Goal: Find specific page/section: Find specific page/section

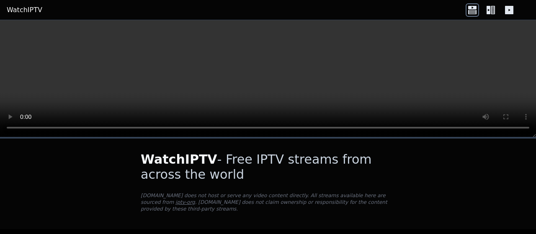
scroll to position [85, 0]
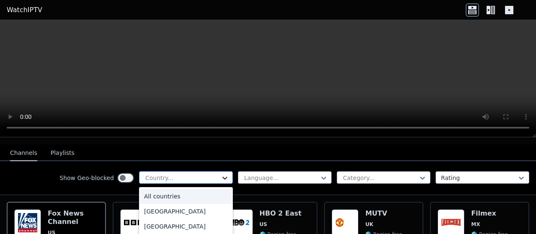
click at [221, 174] on icon at bounding box center [225, 178] width 8 height 8
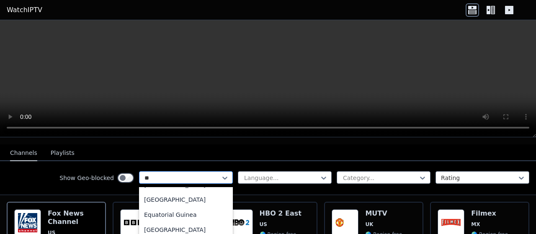
scroll to position [0, 0]
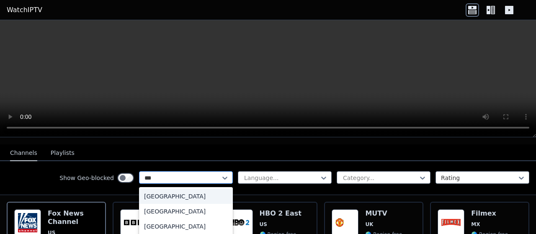
type input "****"
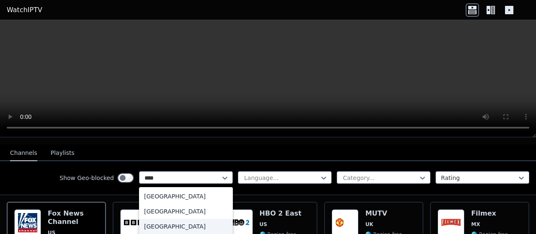
click at [168, 219] on div "[GEOGRAPHIC_DATA]" at bounding box center [186, 226] width 94 height 15
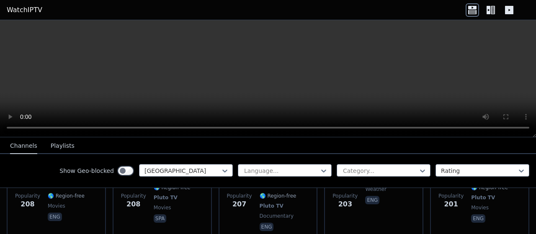
scroll to position [2432, 0]
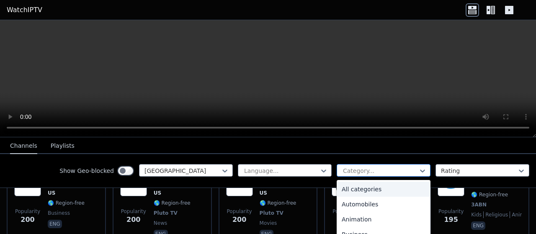
click at [398, 171] on div at bounding box center [380, 171] width 76 height 8
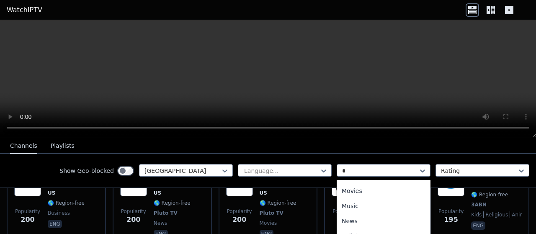
scroll to position [0, 0]
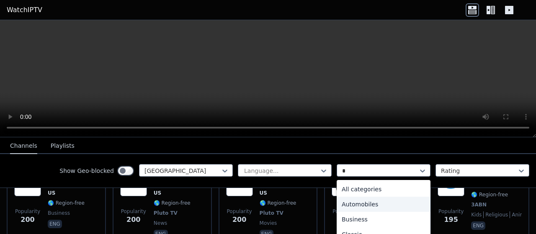
type input "**"
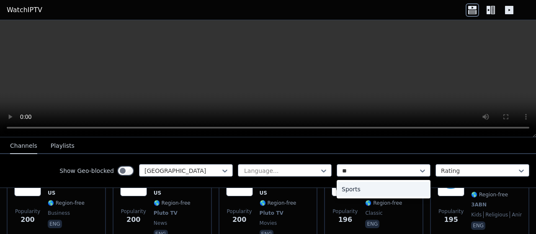
click at [351, 189] on div "Sports" at bounding box center [384, 189] width 94 height 15
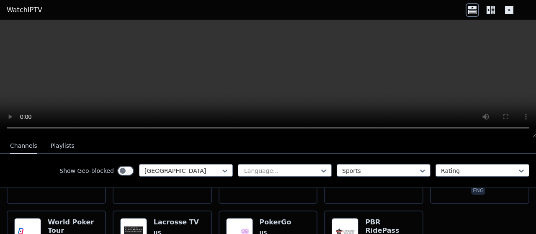
scroll to position [489, 0]
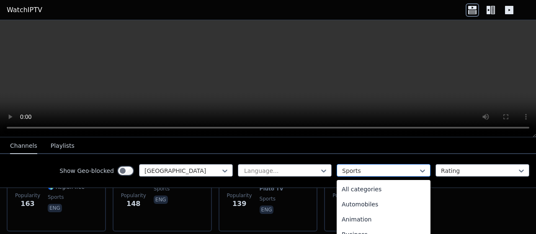
click at [354, 169] on div at bounding box center [380, 171] width 76 height 8
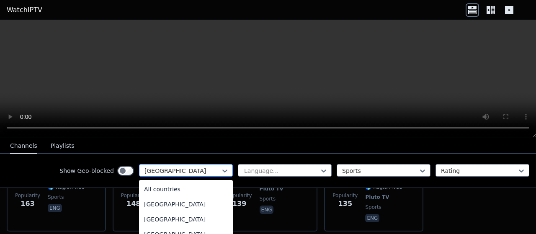
scroll to position [2860, 0]
click at [186, 167] on div at bounding box center [183, 171] width 76 height 8
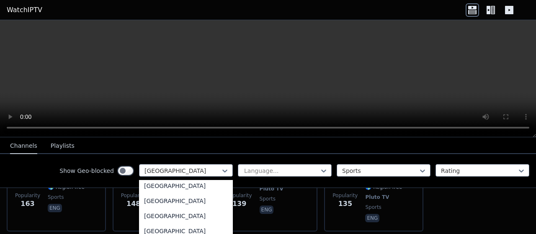
scroll to position [1376, 0]
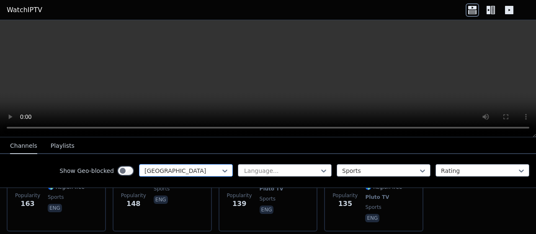
click at [177, 170] on div at bounding box center [183, 171] width 76 height 8
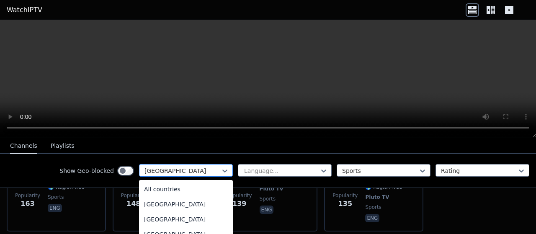
click at [177, 170] on div at bounding box center [183, 171] width 76 height 8
type input "***"
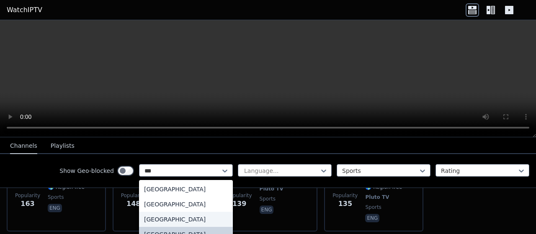
click at [172, 218] on div "[GEOGRAPHIC_DATA]" at bounding box center [186, 219] width 94 height 15
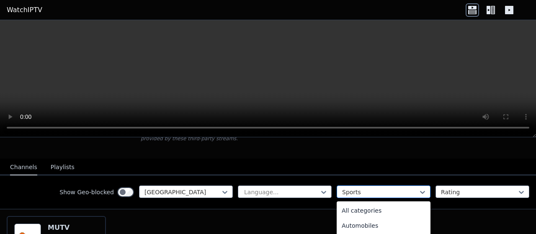
scroll to position [258, 0]
click at [393, 186] on div "Sports" at bounding box center [384, 192] width 94 height 13
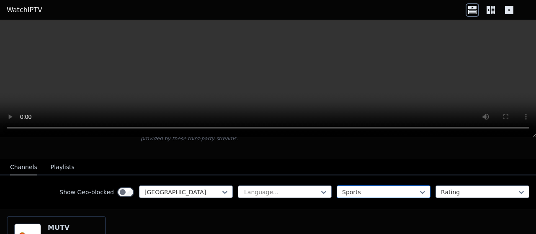
click at [359, 188] on div at bounding box center [380, 192] width 76 height 8
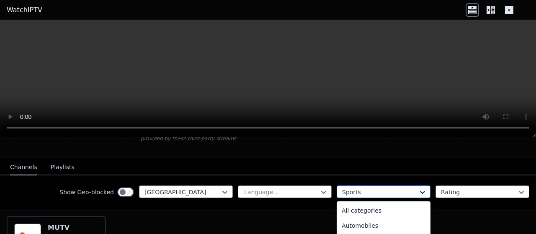
click at [418, 188] on icon at bounding box center [422, 192] width 8 height 8
click at [364, 202] on div "All categories" at bounding box center [384, 208] width 94 height 15
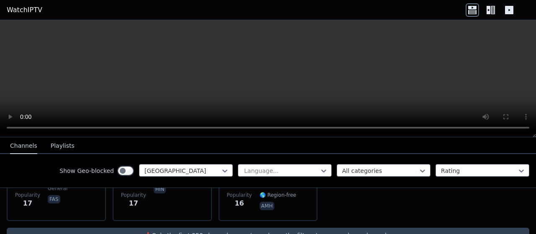
scroll to position [1317, 0]
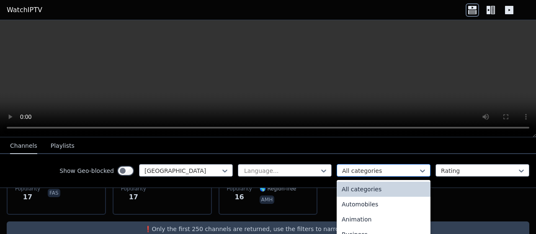
click at [374, 172] on div at bounding box center [380, 171] width 76 height 8
type input "**"
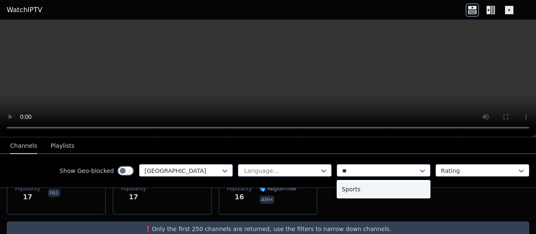
click at [343, 191] on div "Sports" at bounding box center [384, 189] width 94 height 15
